Goal: Entertainment & Leisure: Consume media (video, audio)

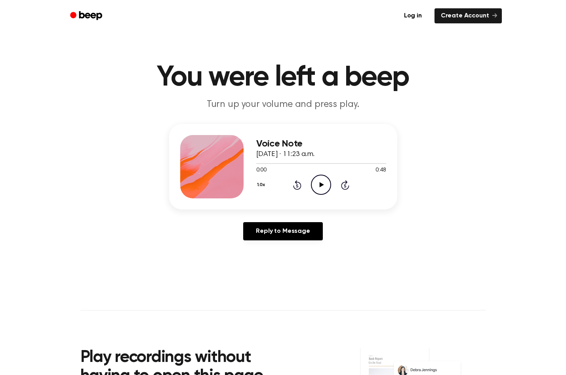
click at [319, 187] on icon "Play Audio" at bounding box center [321, 185] width 20 height 20
click at [321, 181] on icon "Pause Audio" at bounding box center [321, 185] width 20 height 20
click at [321, 181] on icon "Play Audio" at bounding box center [321, 185] width 20 height 20
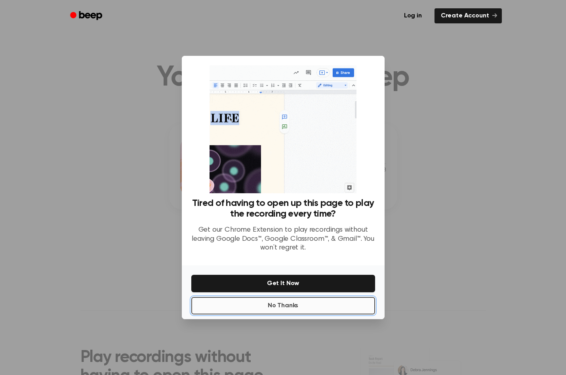
click at [277, 308] on button "No Thanks" at bounding box center [283, 305] width 184 height 17
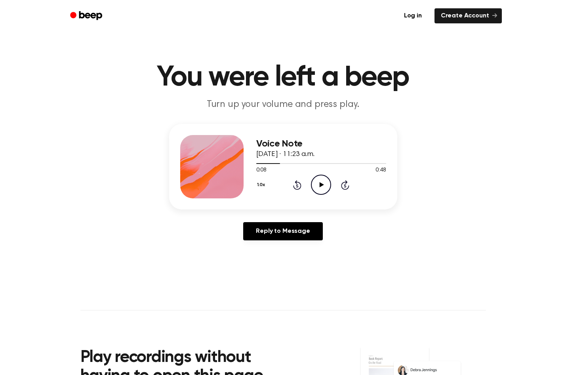
click at [316, 187] on icon "Play Audio" at bounding box center [321, 185] width 20 height 20
click at [323, 182] on icon at bounding box center [321, 184] width 4 height 5
click at [325, 185] on icon "Play Audio" at bounding box center [321, 185] width 20 height 20
click at [324, 186] on icon "Pause Audio" at bounding box center [321, 185] width 20 height 20
click at [323, 186] on icon "Play Audio" at bounding box center [321, 185] width 20 height 20
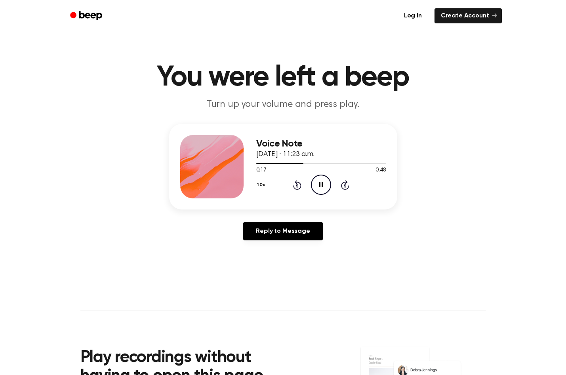
drag, startPoint x: 324, startPoint y: 187, endPoint x: 319, endPoint y: 167, distance: 21.2
click at [324, 183] on icon "Pause Audio" at bounding box center [321, 185] width 20 height 20
click at [318, 189] on icon "Play Audio" at bounding box center [321, 185] width 20 height 20
click at [321, 189] on icon "Pause Audio" at bounding box center [321, 185] width 20 height 20
click at [315, 188] on icon "Play Audio" at bounding box center [321, 185] width 20 height 20
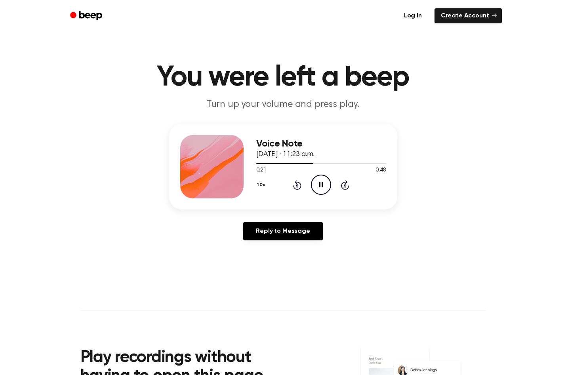
click at [319, 185] on icon "Pause Audio" at bounding box center [321, 185] width 20 height 20
click at [319, 185] on icon "Play Audio" at bounding box center [321, 185] width 20 height 20
click at [319, 185] on icon "Pause Audio" at bounding box center [321, 185] width 20 height 20
click at [319, 185] on icon "Play Audio" at bounding box center [321, 185] width 20 height 20
click at [320, 183] on icon at bounding box center [322, 184] width 4 height 5
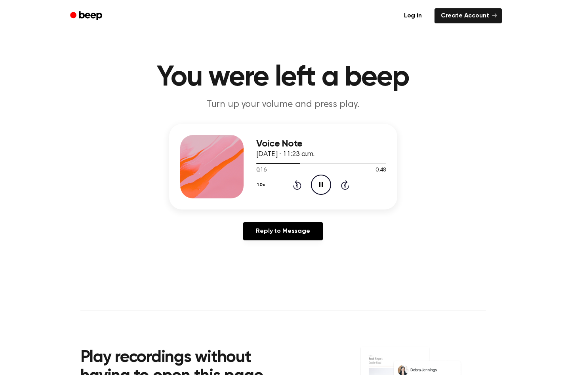
click at [320, 180] on icon "Pause Audio" at bounding box center [321, 185] width 20 height 20
click at [320, 180] on icon "Play Audio" at bounding box center [321, 185] width 20 height 20
click at [318, 184] on icon "Play Audio" at bounding box center [321, 185] width 20 height 20
click at [323, 185] on icon "Play Audio" at bounding box center [321, 185] width 20 height 20
click at [320, 188] on icon "Play Audio" at bounding box center [321, 185] width 20 height 20
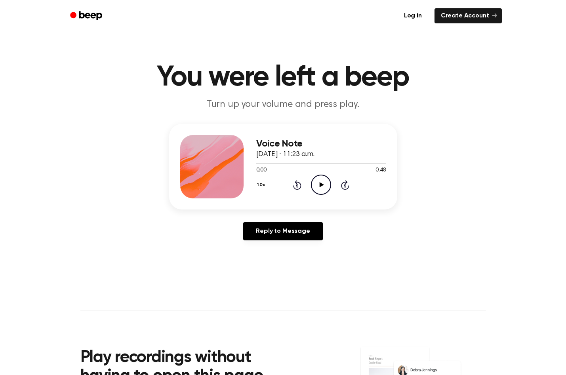
click at [320, 182] on icon "Play Audio" at bounding box center [321, 185] width 20 height 20
click at [324, 183] on icon "Play Audio" at bounding box center [321, 185] width 20 height 20
click at [319, 186] on icon "Play Audio" at bounding box center [321, 185] width 20 height 20
